Goal: Task Accomplishment & Management: Manage account settings

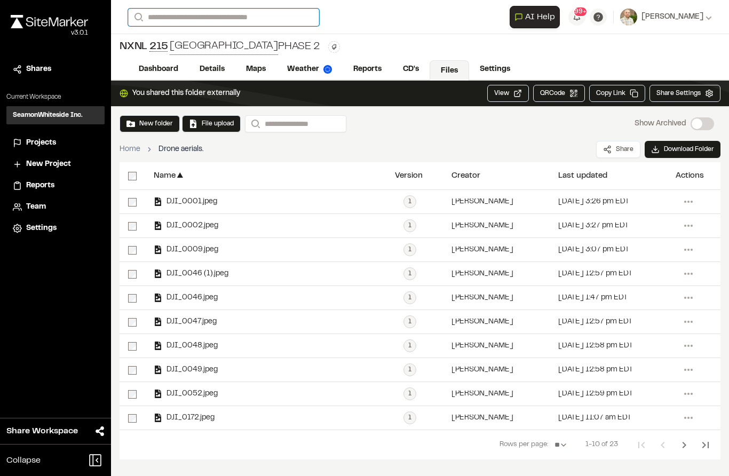
click at [210, 21] on input "Search" at bounding box center [223, 18] width 191 height 18
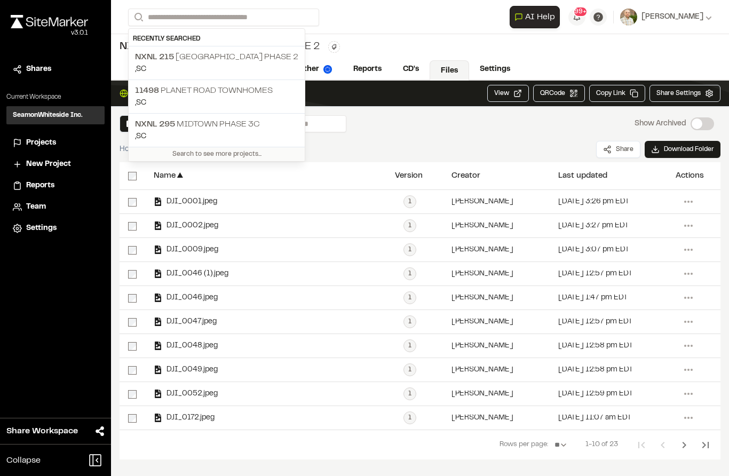
click at [433, 130] on div "New folder File upload Search Show Archived Show Archived" at bounding box center [419, 123] width 601 height 17
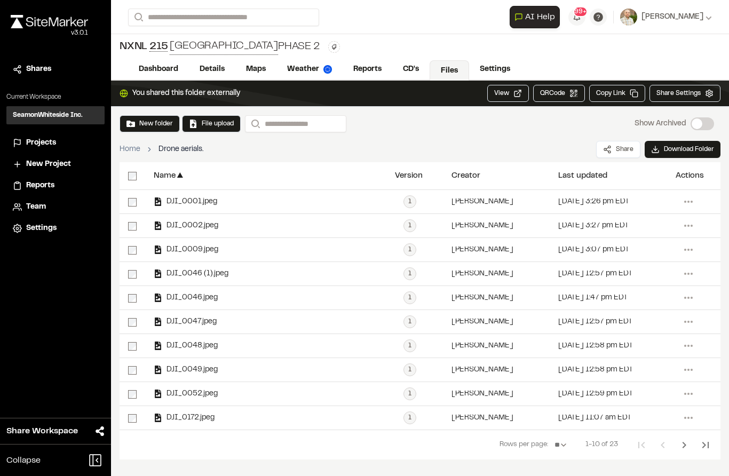
click at [147, 116] on button "New folder" at bounding box center [149, 123] width 60 height 17
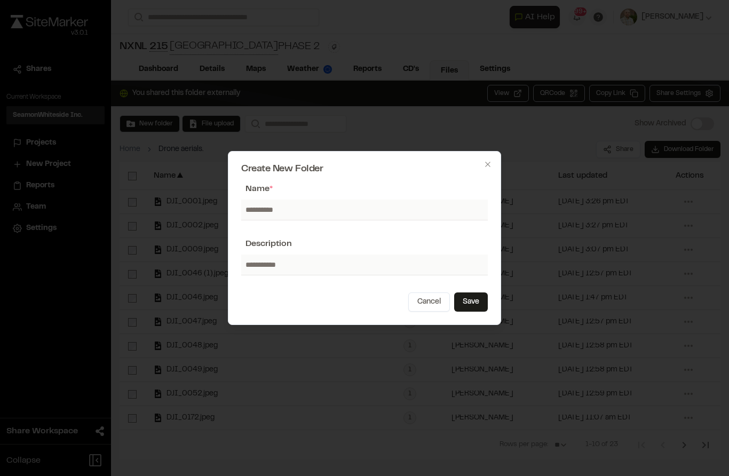
click at [497, 115] on div at bounding box center [364, 238] width 729 height 476
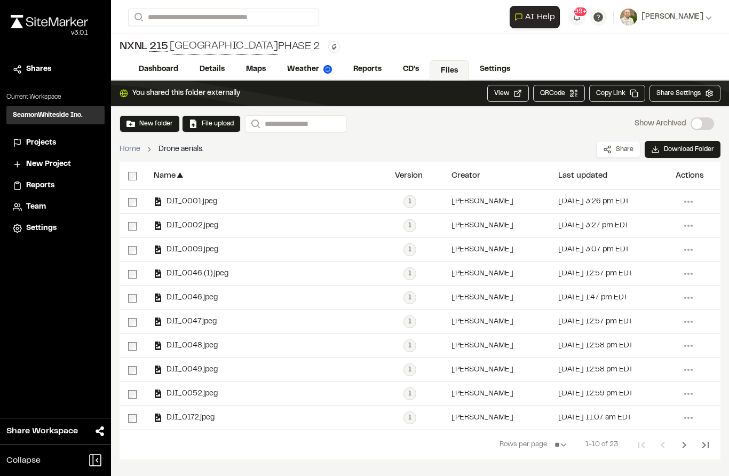
click at [152, 126] on button "New folder" at bounding box center [149, 124] width 46 height 10
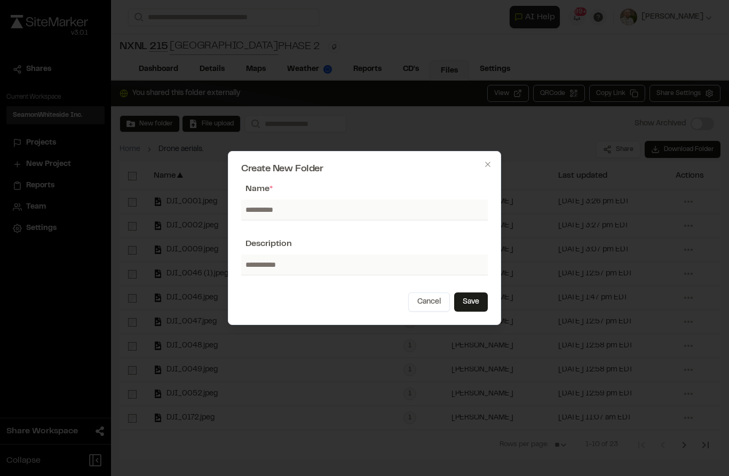
click at [399, 135] on div at bounding box center [364, 238] width 729 height 476
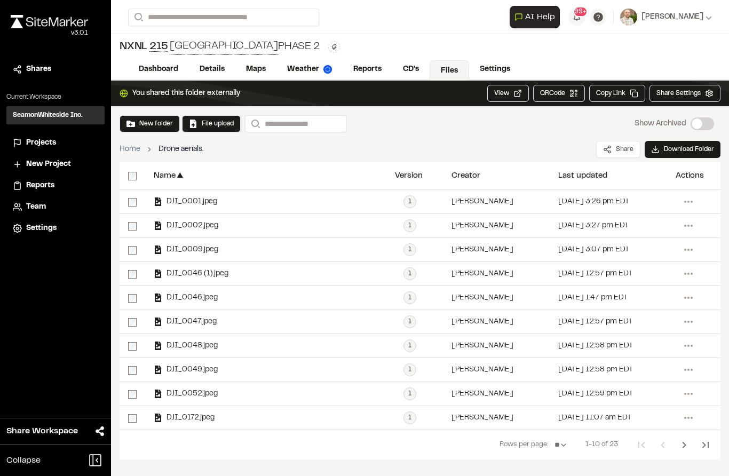
click at [214, 127] on button "File upload" at bounding box center [211, 124] width 45 height 10
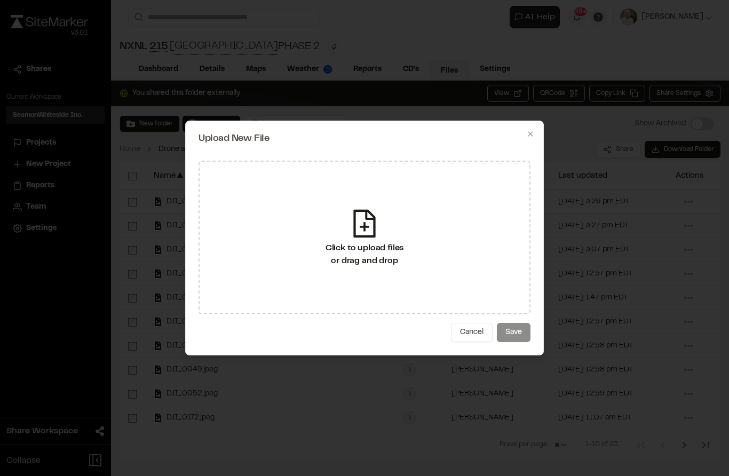
click at [373, 227] on icon at bounding box center [364, 224] width 22 height 28
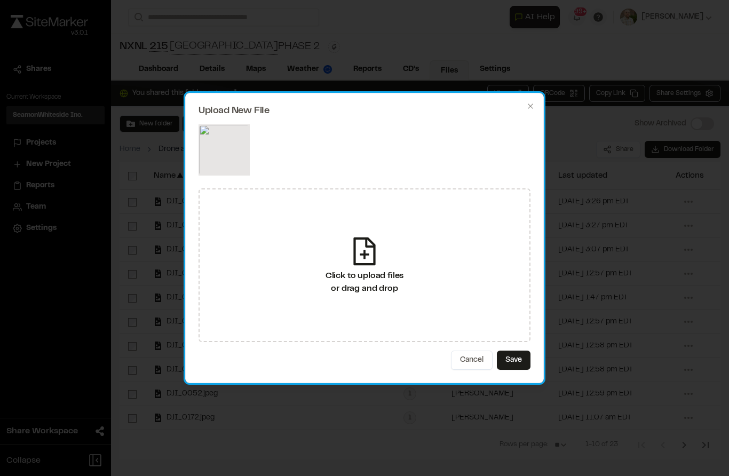
click at [513, 362] on button "Save" at bounding box center [514, 359] width 34 height 19
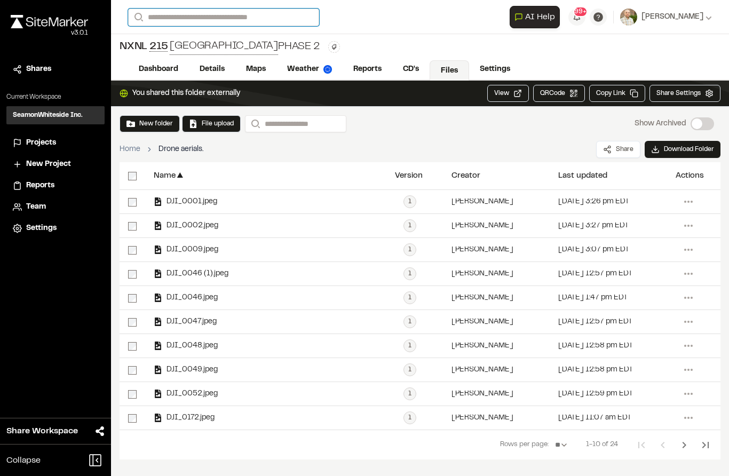
click at [232, 25] on input "Search" at bounding box center [223, 18] width 191 height 18
type input "**********"
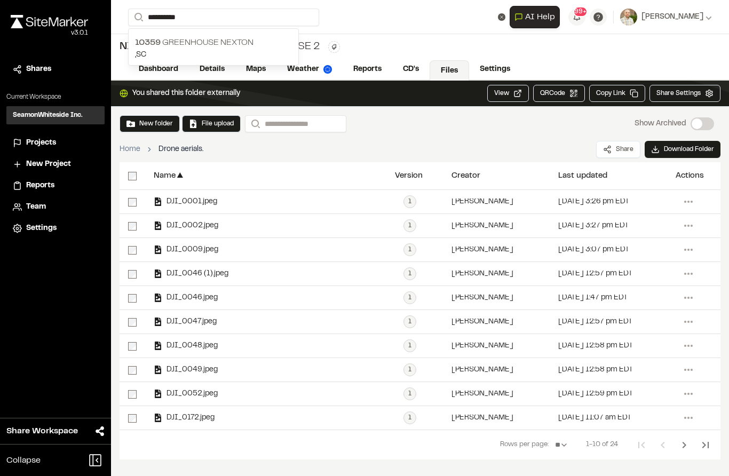
click at [226, 44] on p "10359 Greenhouse Nexton" at bounding box center [213, 42] width 157 height 13
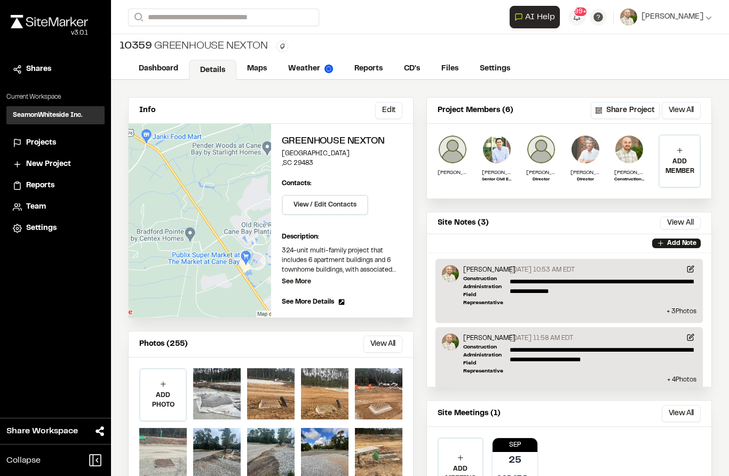
click at [358, 77] on link "Reports" at bounding box center [369, 69] width 50 height 20
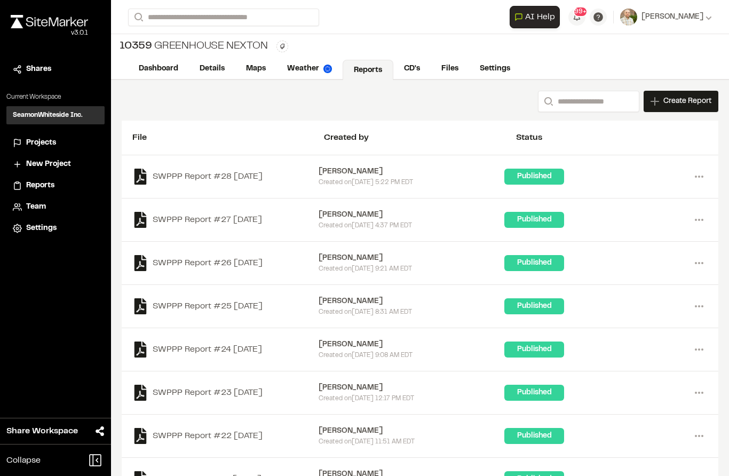
click at [447, 73] on link "Files" at bounding box center [449, 69] width 38 height 20
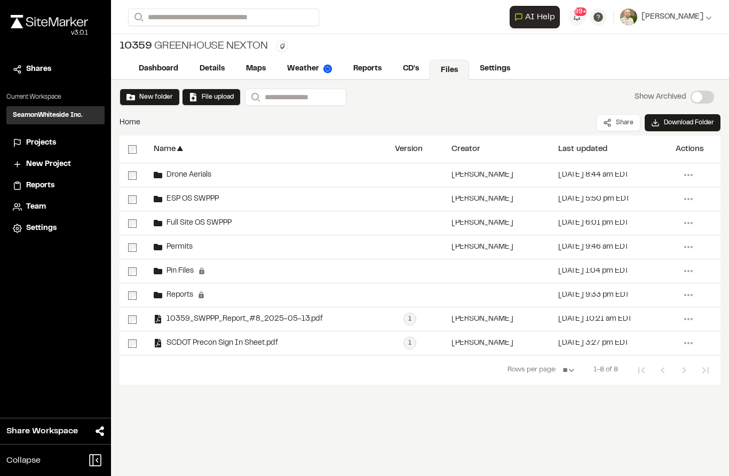
click at [195, 179] on span "Drone Aerials" at bounding box center [186, 175] width 49 height 7
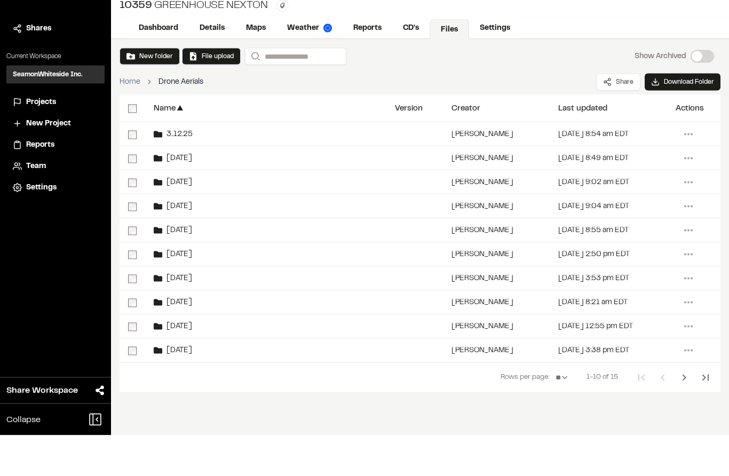
scroll to position [16, 0]
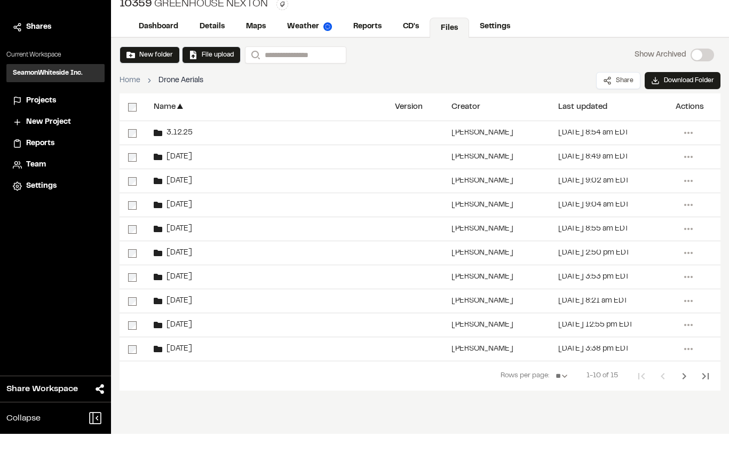
click at [677, 408] on button "Next Page" at bounding box center [683, 418] width 21 height 21
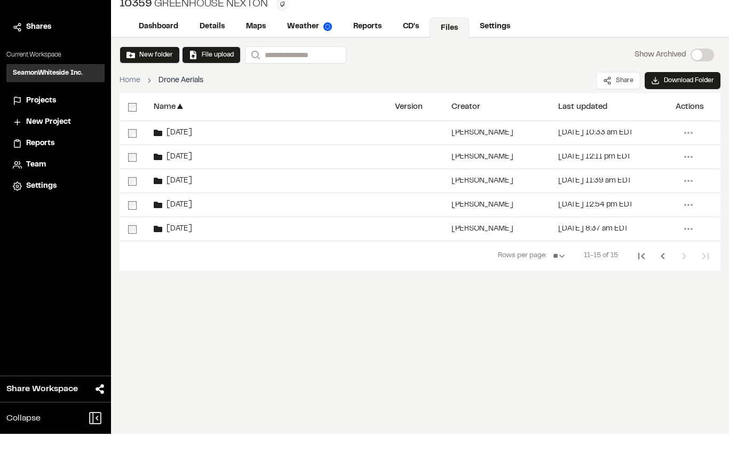
click at [153, 92] on button "New folder" at bounding box center [149, 97] width 46 height 10
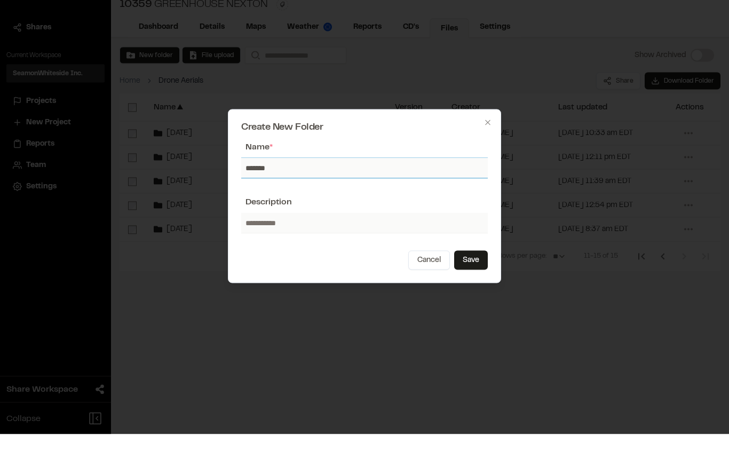
type input "*******"
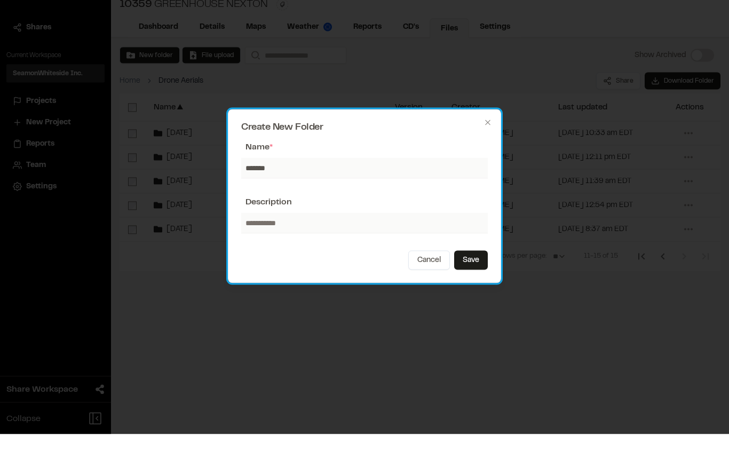
click at [470, 292] on button "Save" at bounding box center [471, 301] width 34 height 19
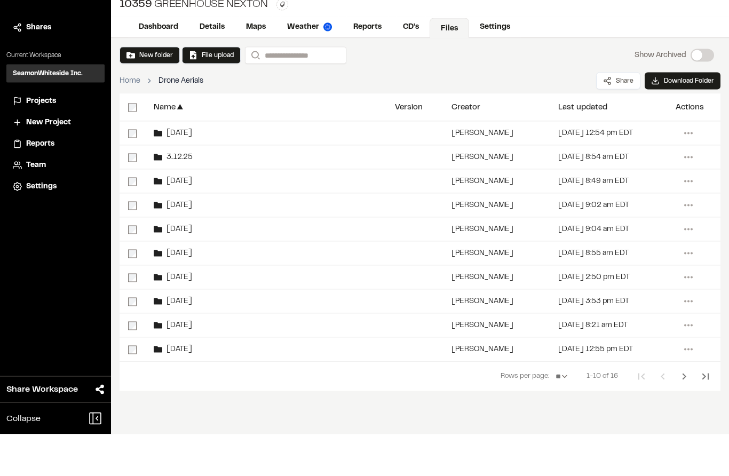
click at [680, 408] on button "Next Page" at bounding box center [683, 418] width 21 height 21
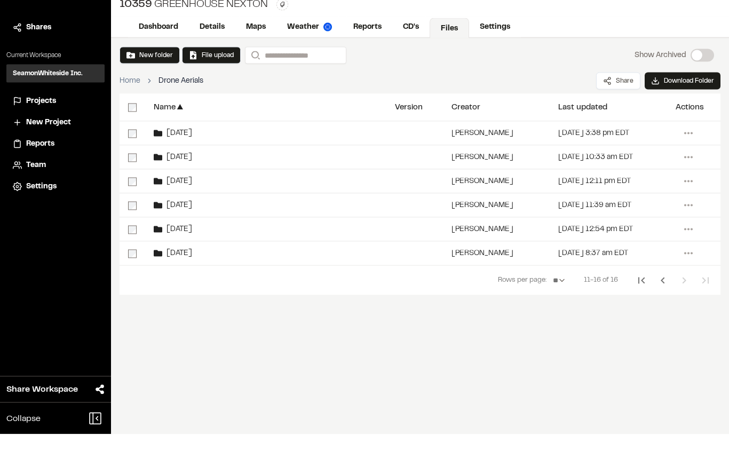
click at [659, 316] on icon "Previous Page" at bounding box center [662, 322] width 13 height 13
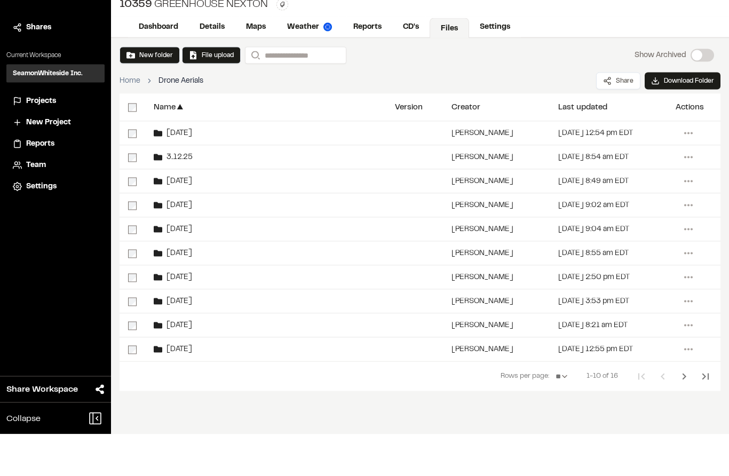
click at [221, 163] on div "[DATE]" at bounding box center [265, 174] width 241 height 23
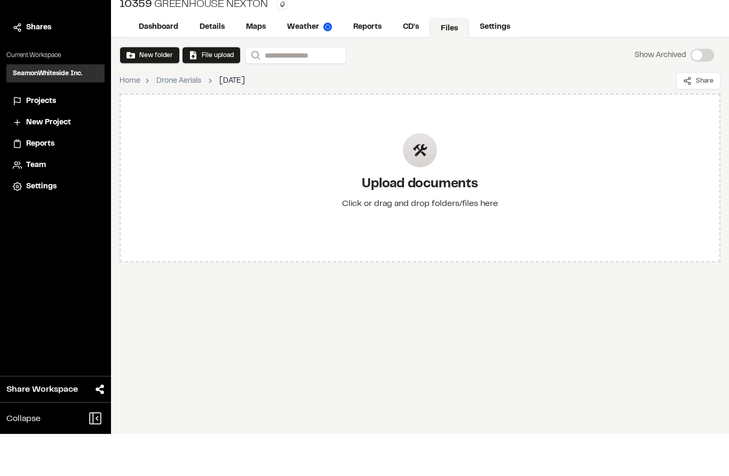
click at [432, 158] on div "Upload documents Click or drag and drop folders/files here" at bounding box center [419, 220] width 173 height 124
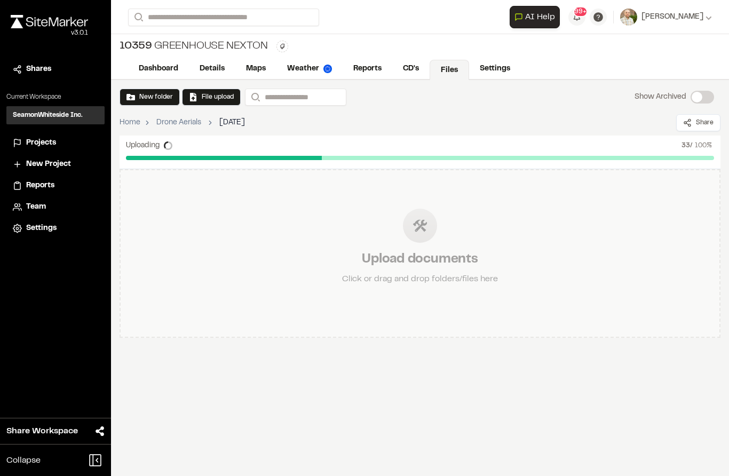
scroll to position [7, 0]
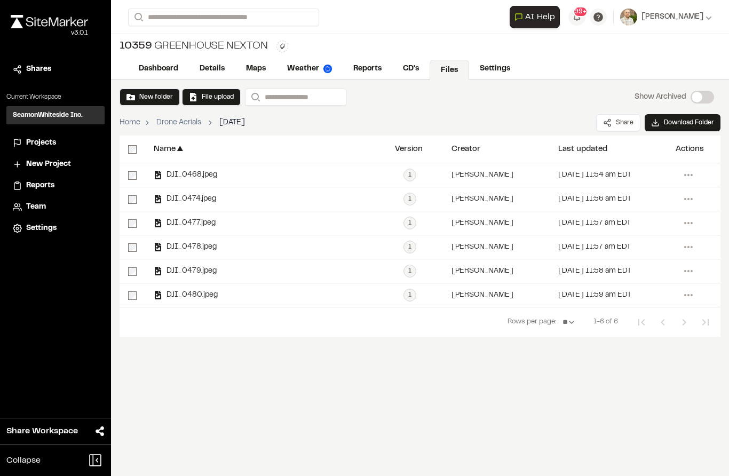
click at [150, 49] on div "10359 Greenhouse Nexton Type Enter or comma to add tag." at bounding box center [420, 46] width 618 height 25
